Goal: Navigation & Orientation: Find specific page/section

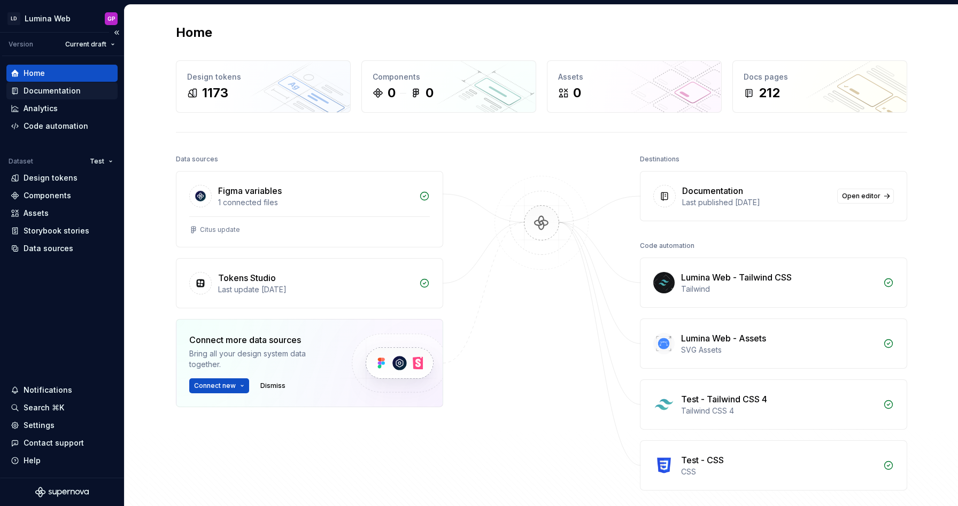
click at [45, 90] on div "Documentation" at bounding box center [52, 91] width 57 height 11
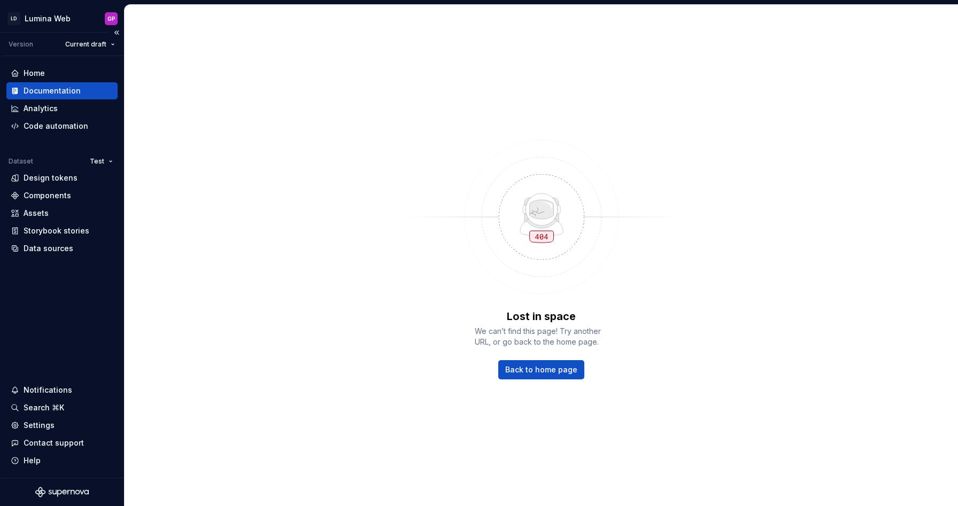
click at [61, 89] on div "Documentation" at bounding box center [52, 91] width 57 height 11
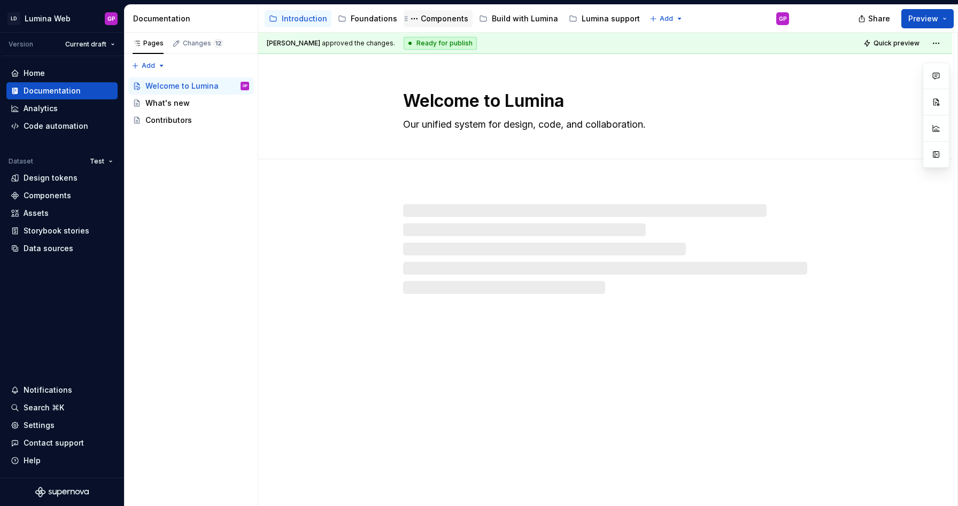
click at [436, 16] on div "Components" at bounding box center [445, 18] width 48 height 11
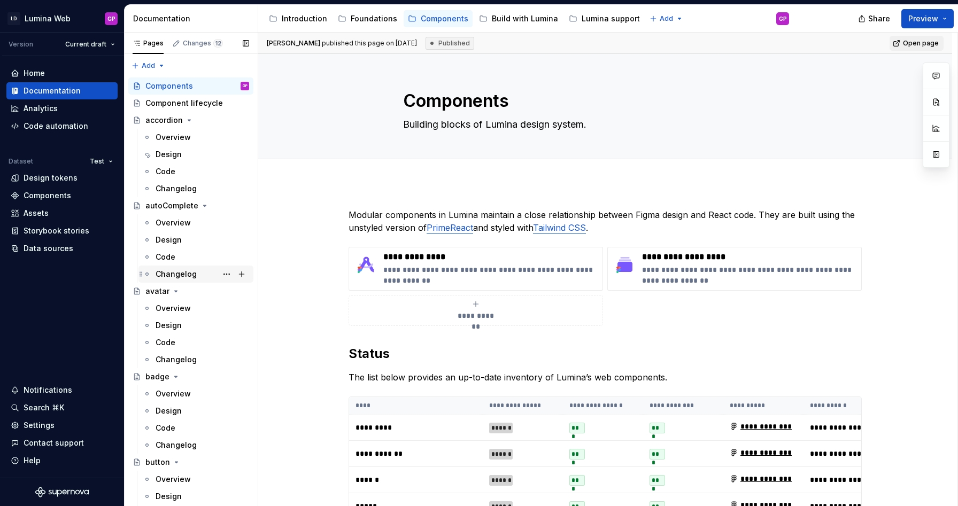
click at [165, 271] on div "Changelog" at bounding box center [176, 274] width 41 height 11
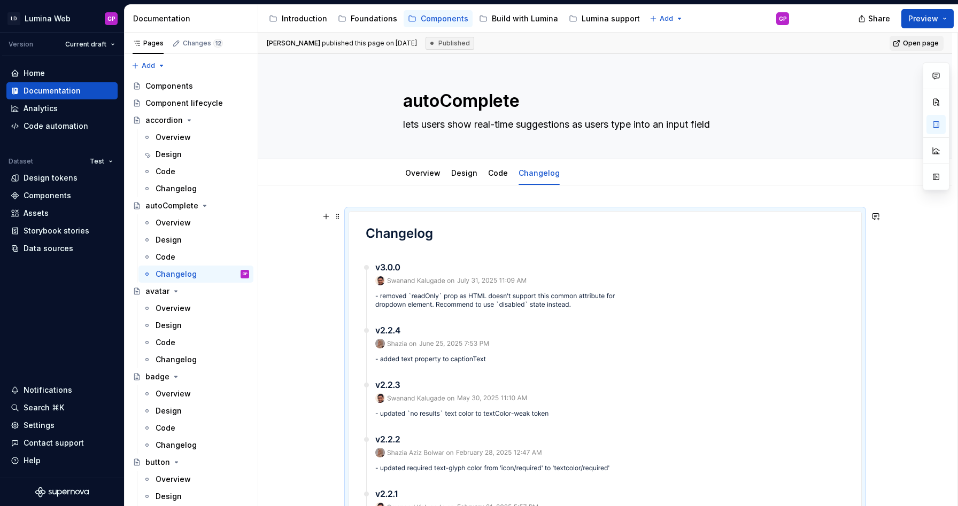
click at [60, 18] on html "LD Lumina Web GP Version Current draft Home Documentation Analytics Code automa…" at bounding box center [479, 253] width 958 height 506
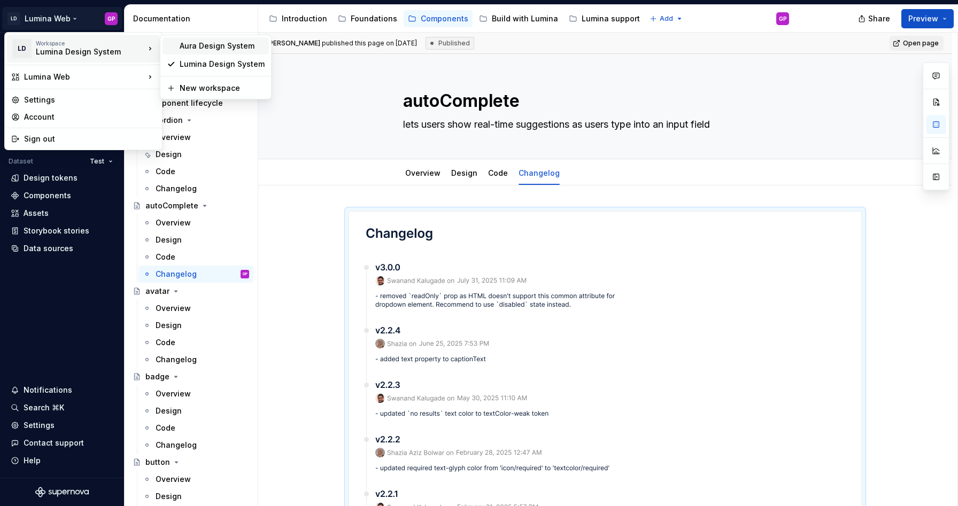
click at [210, 43] on div "Aura Design System" at bounding box center [222, 46] width 85 height 11
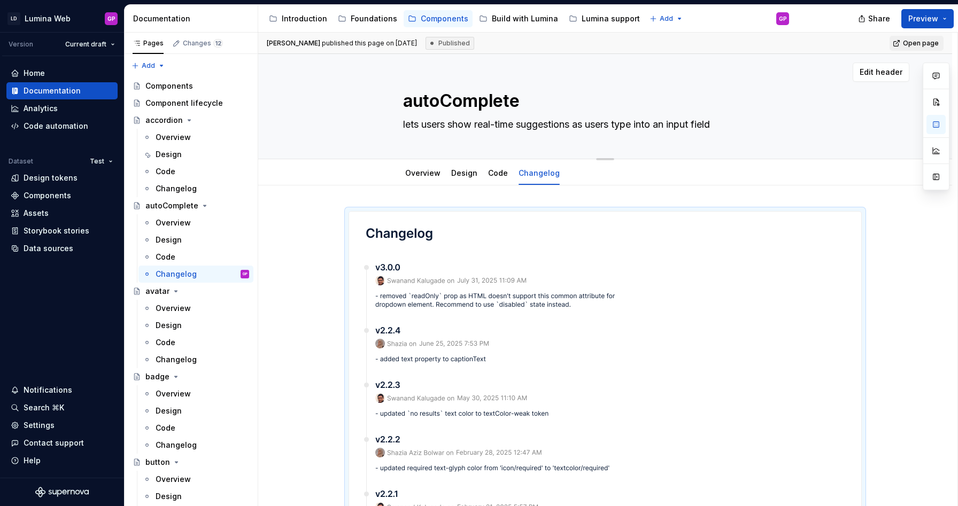
type textarea "*"
